Goal: Task Accomplishment & Management: Manage account settings

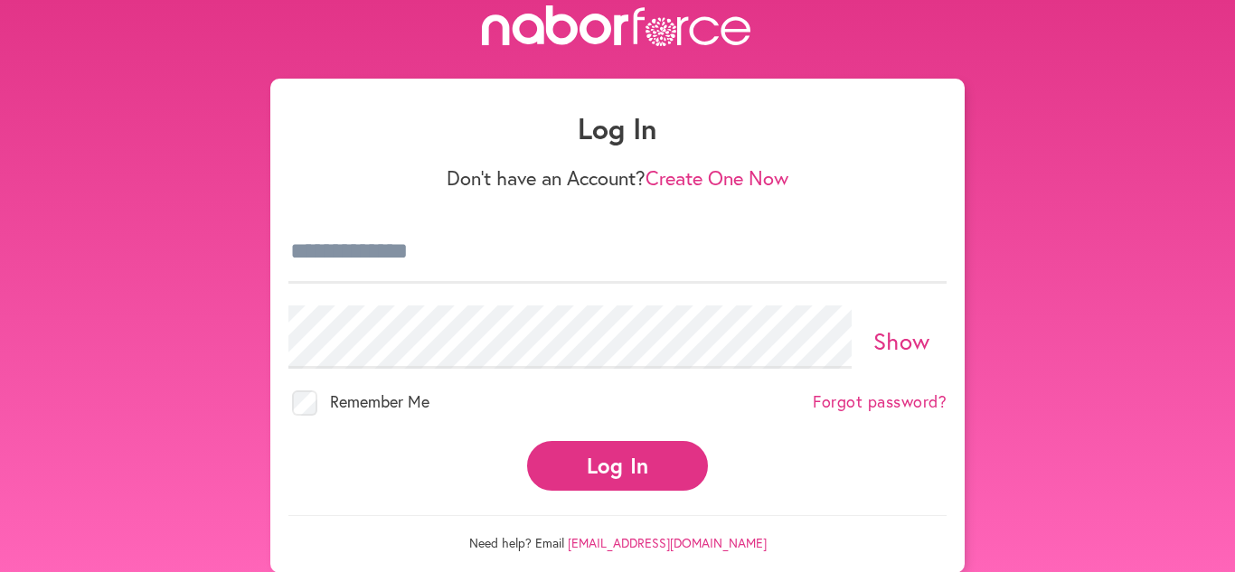
scroll to position [29, 0]
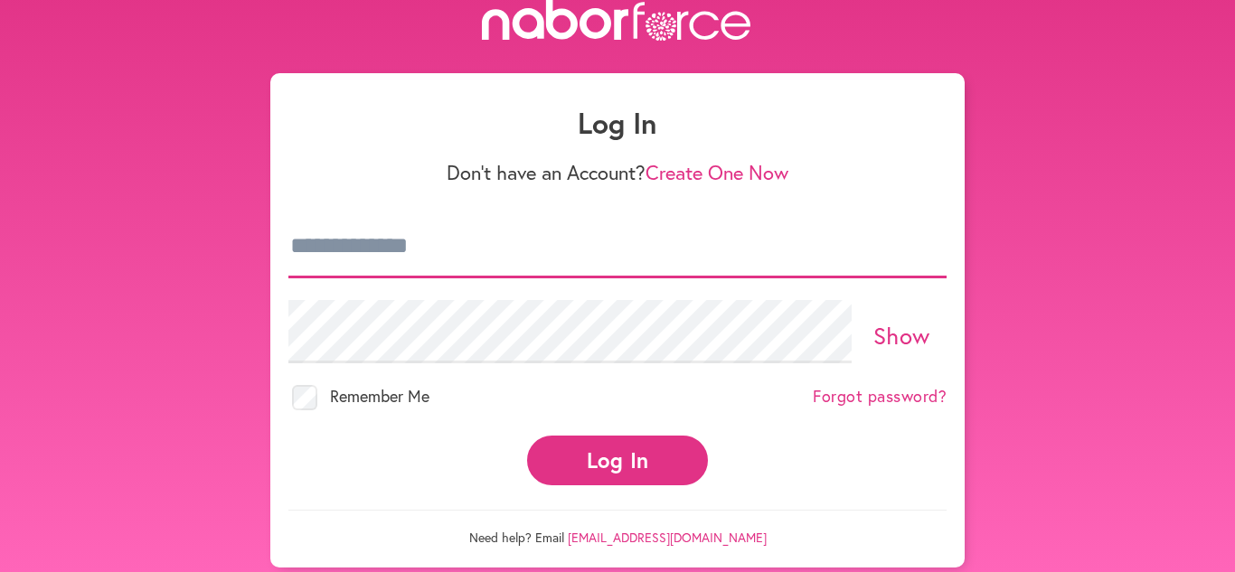
click at [438, 260] on input "email" at bounding box center [617, 246] width 658 height 63
type input "**********"
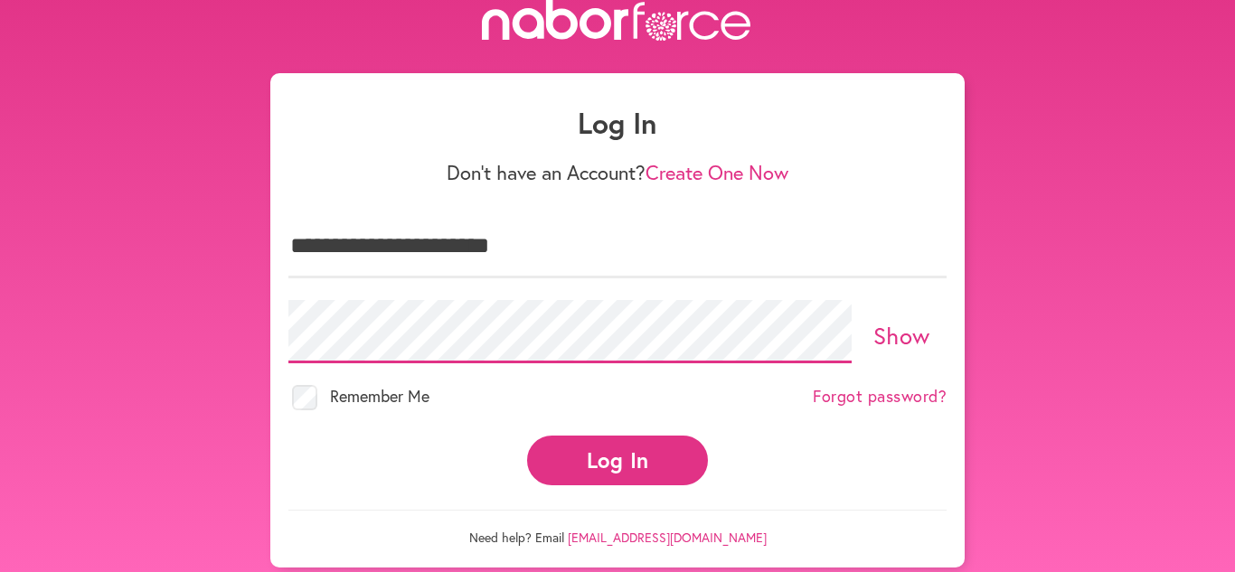
click at [527, 436] on button "Log In" at bounding box center [617, 461] width 181 height 50
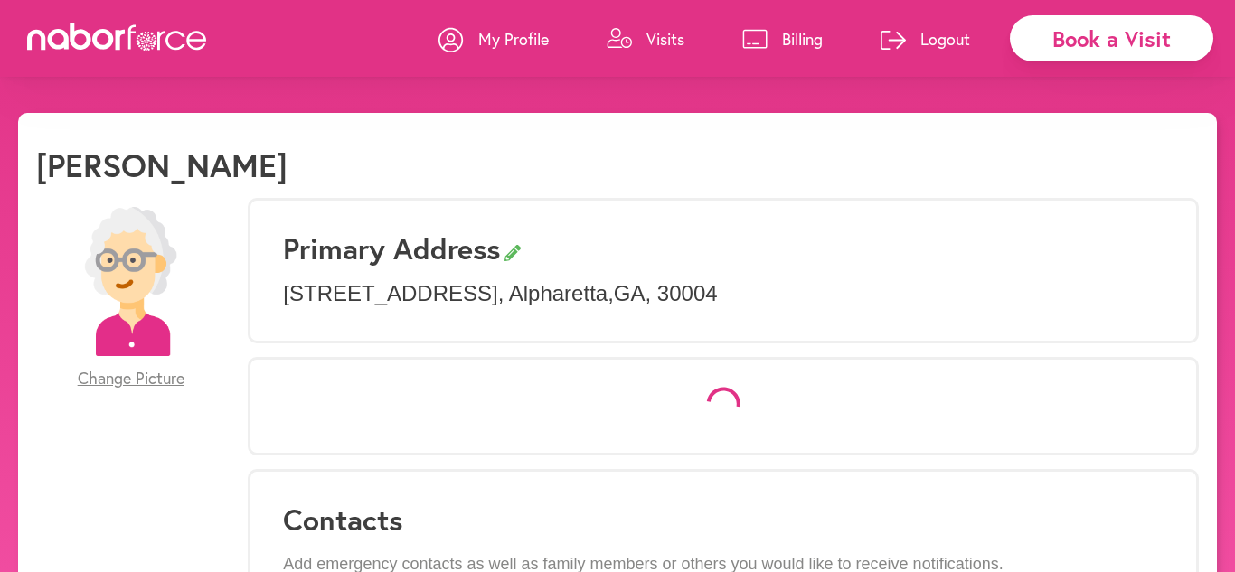
select select "*"
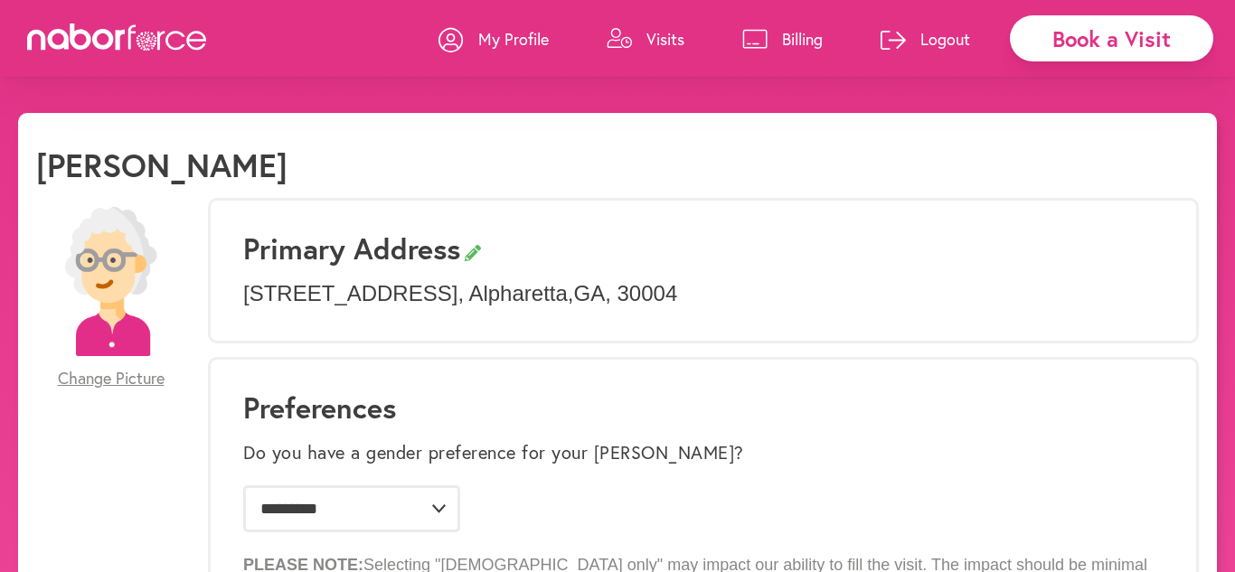
click at [668, 36] on p "Visits" at bounding box center [666, 39] width 38 height 22
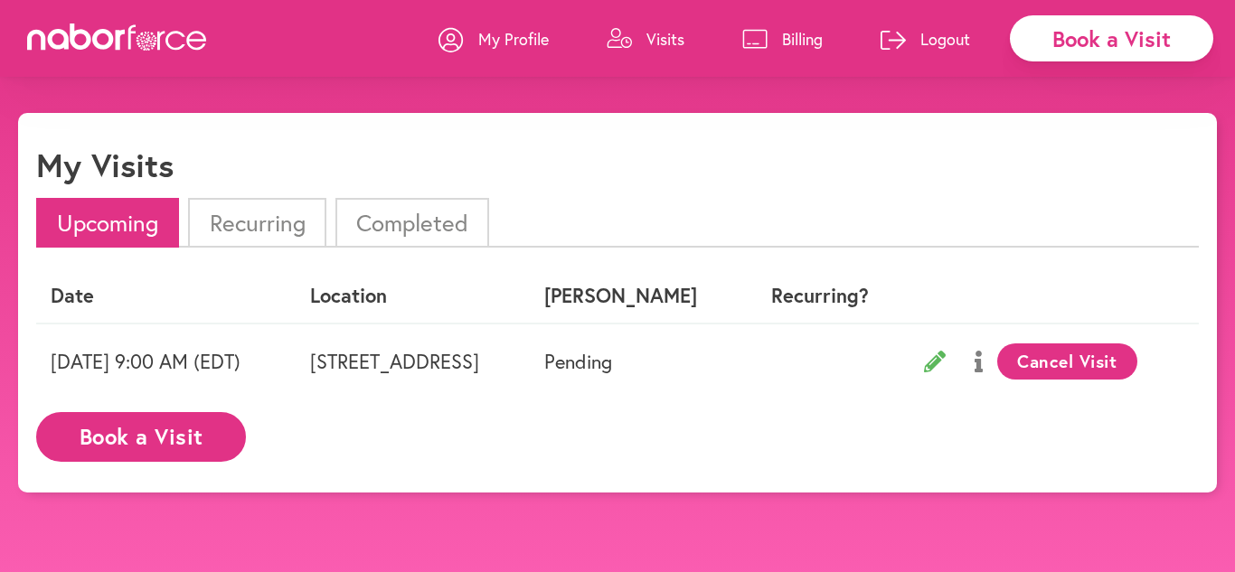
click at [955, 37] on p "Logout" at bounding box center [945, 39] width 50 height 22
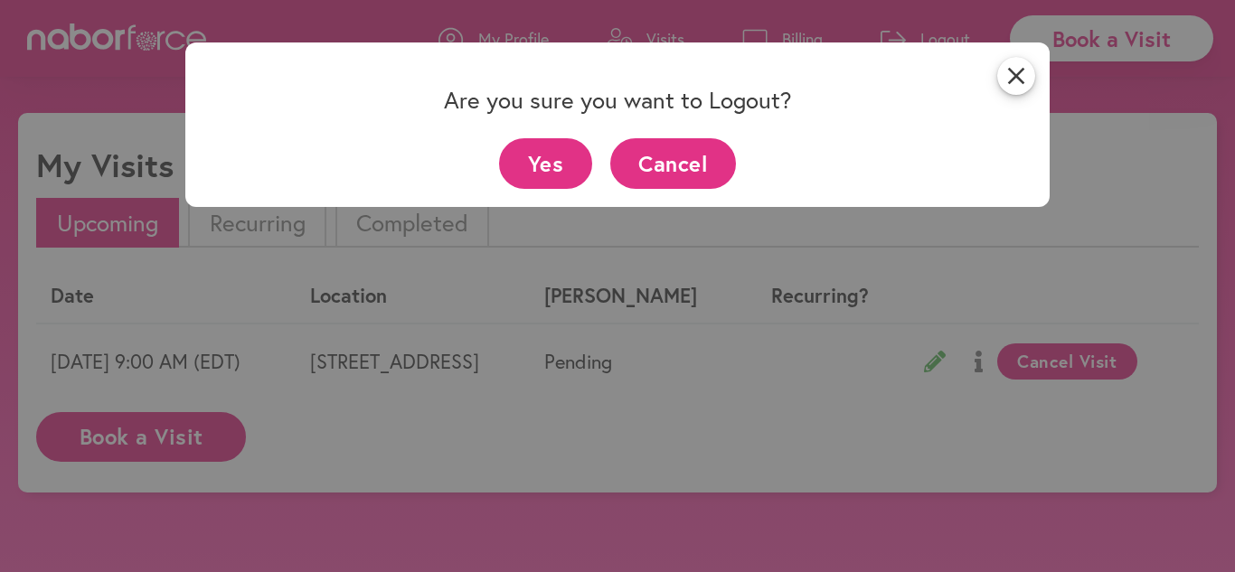
click at [549, 158] on button "Yes" at bounding box center [545, 163] width 93 height 50
